Goal: Task Accomplishment & Management: Complete application form

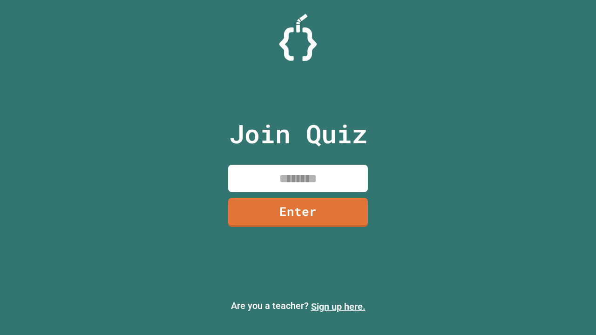
click at [338, 307] on link "Sign up here." at bounding box center [338, 306] width 54 height 11
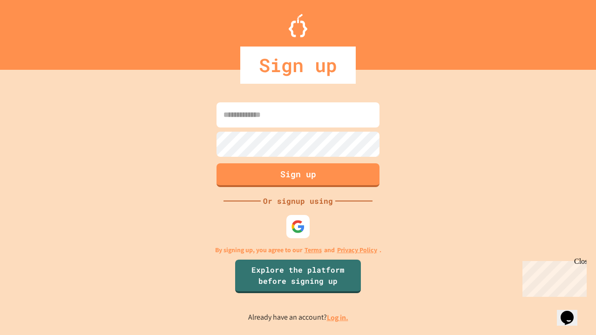
click at [338, 317] on link "Log in." at bounding box center [337, 318] width 21 height 10
